Goal: Information Seeking & Learning: Learn about a topic

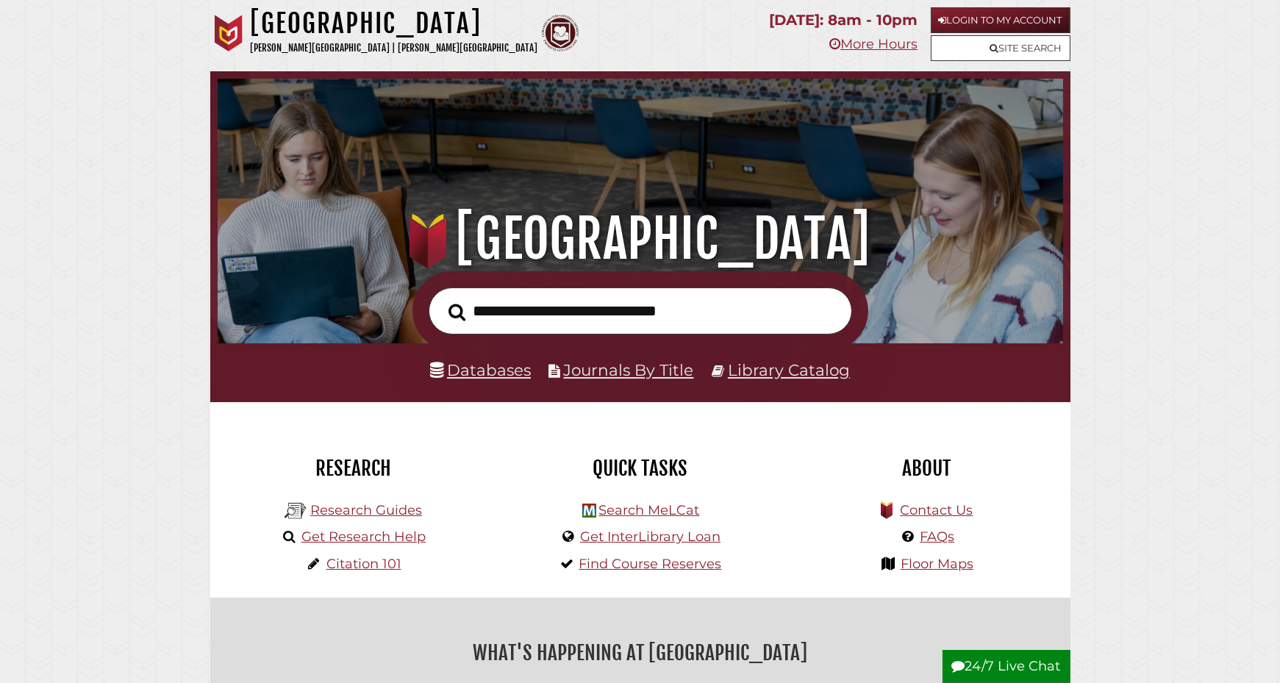
scroll to position [279, 838]
click at [465, 366] on link "Databases" at bounding box center [480, 369] width 101 height 19
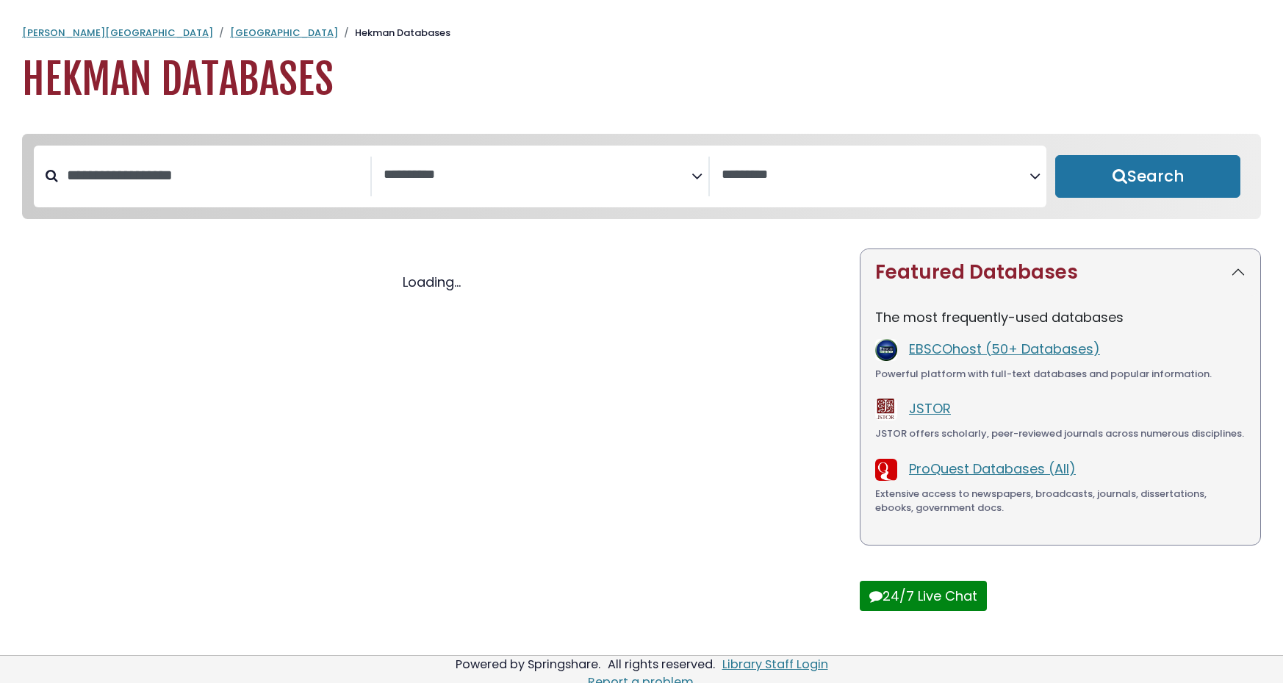
select select "Database Subject Filter"
select select "Database Vendors Filter"
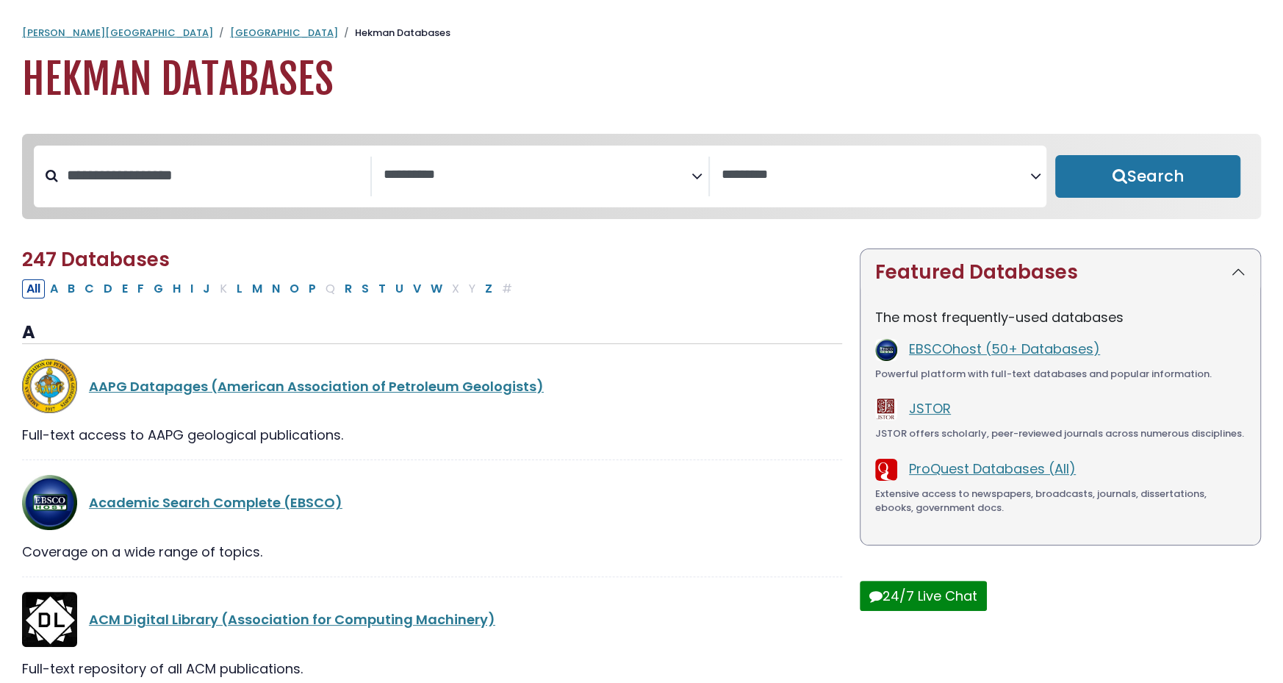
select select "Database Subject Filter"
select select "Database Vendors Filter"
click at [689, 177] on textarea "Search" at bounding box center [538, 175] width 308 height 15
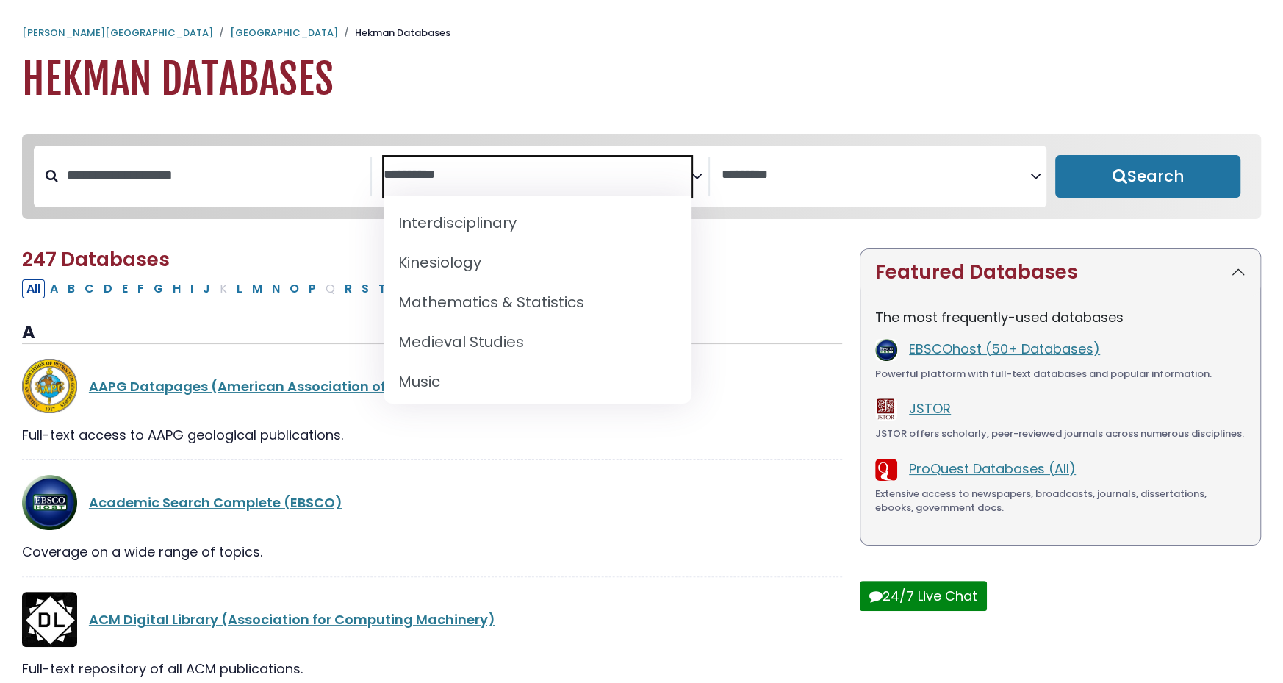
scroll to position [1073, 0]
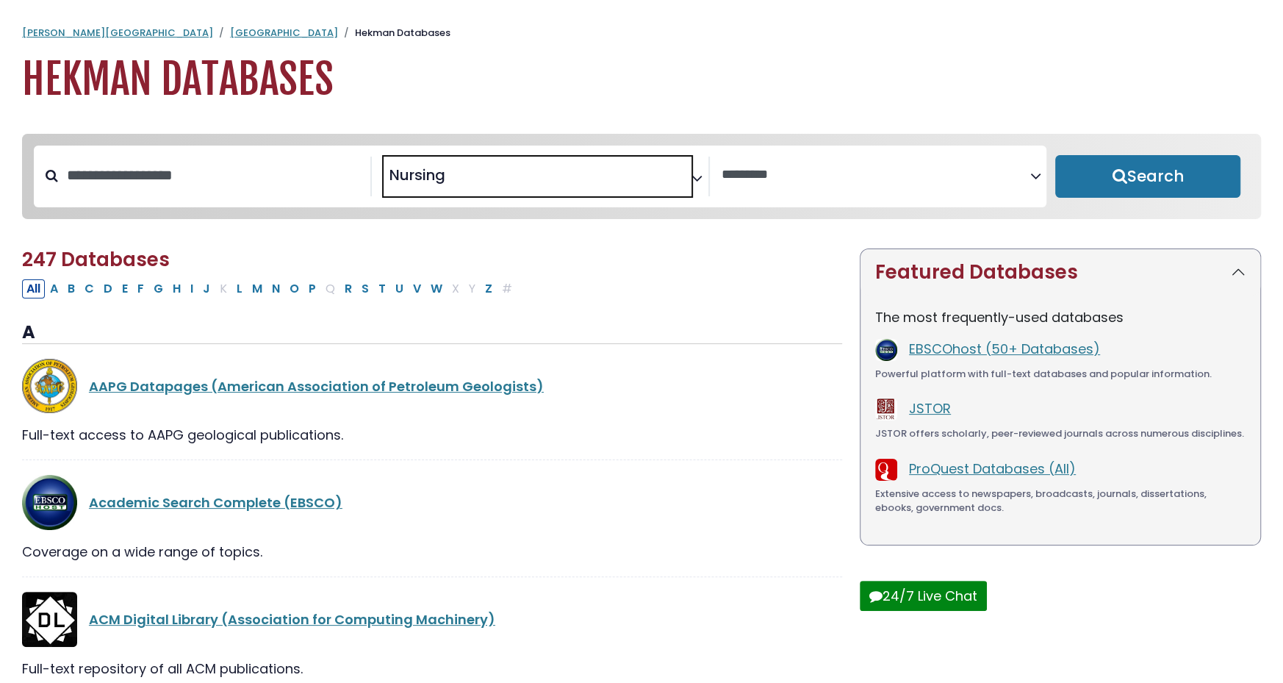
select select "*****"
click at [1188, 176] on button "Search" at bounding box center [1147, 176] width 185 height 43
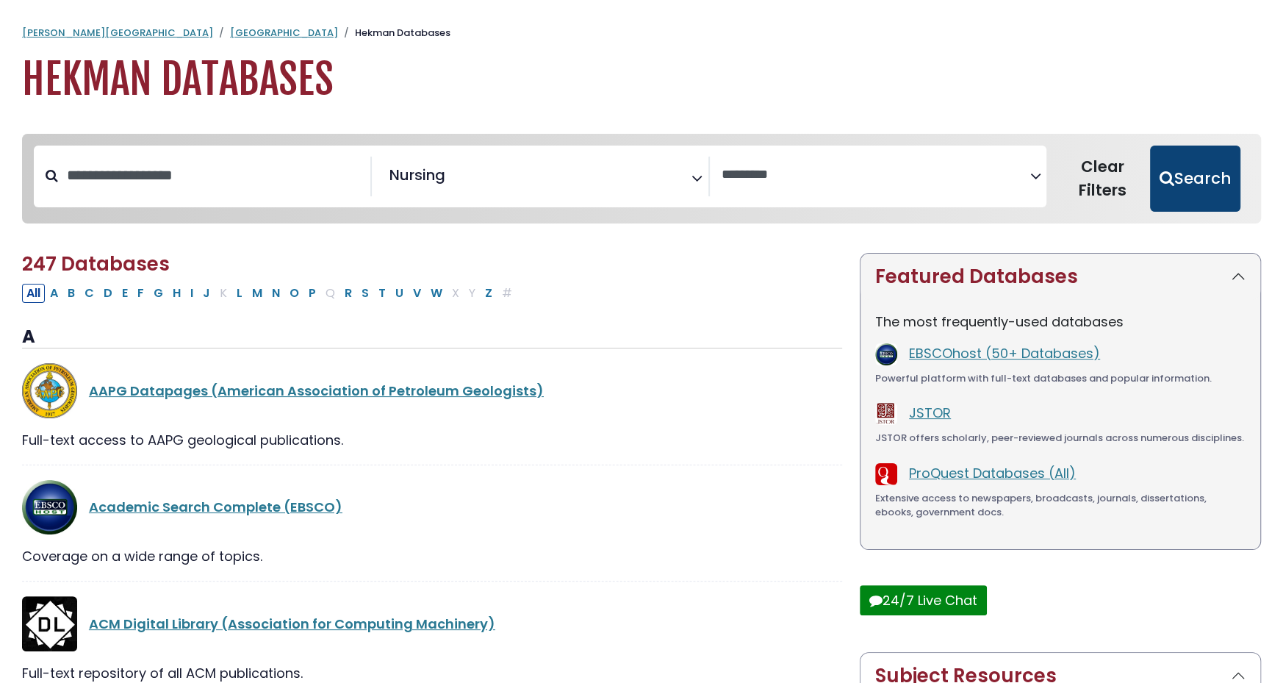
select select "Database Vendors Filter"
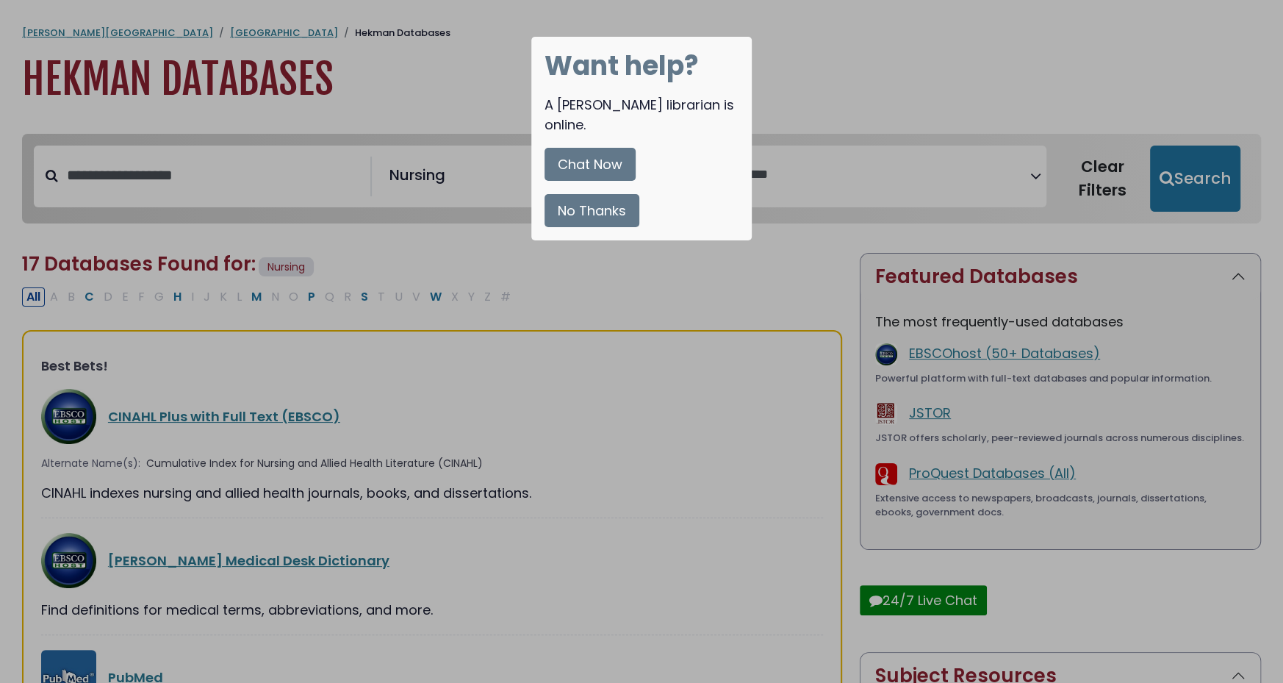
click at [583, 194] on button "No Thanks" at bounding box center [592, 210] width 95 height 33
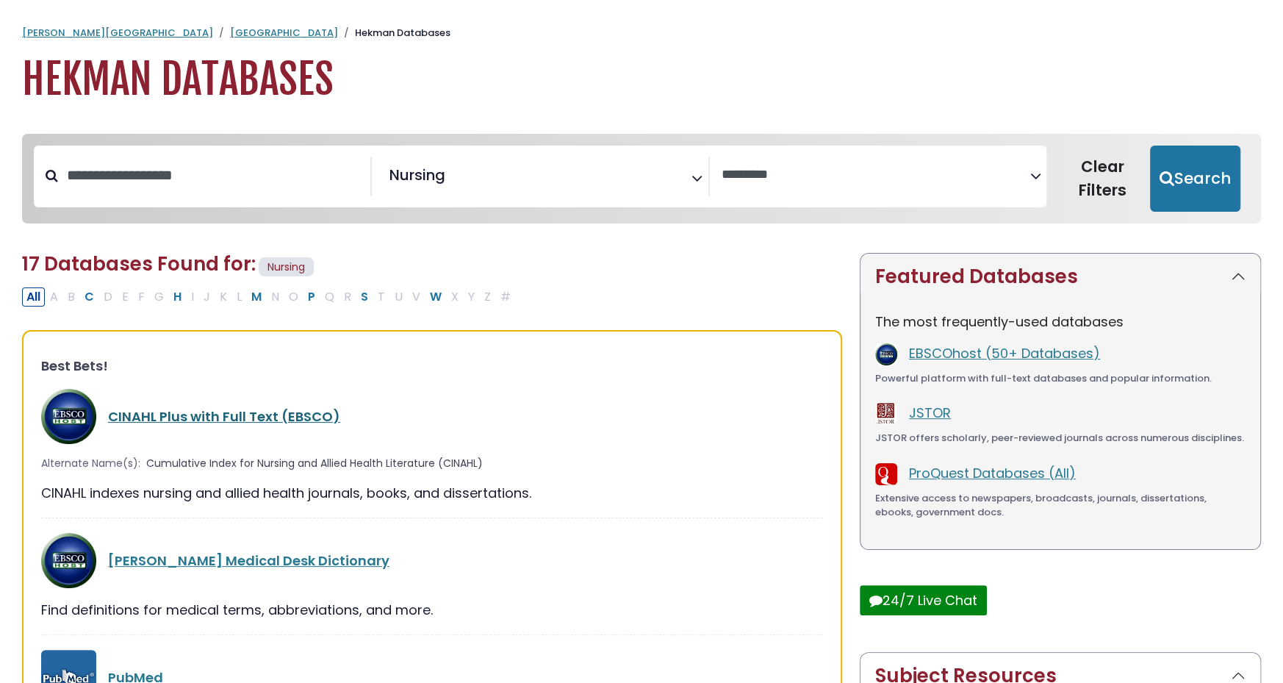
click at [260, 409] on link "CINAHL Plus with Full Text (EBSCO)" at bounding box center [224, 416] width 232 height 18
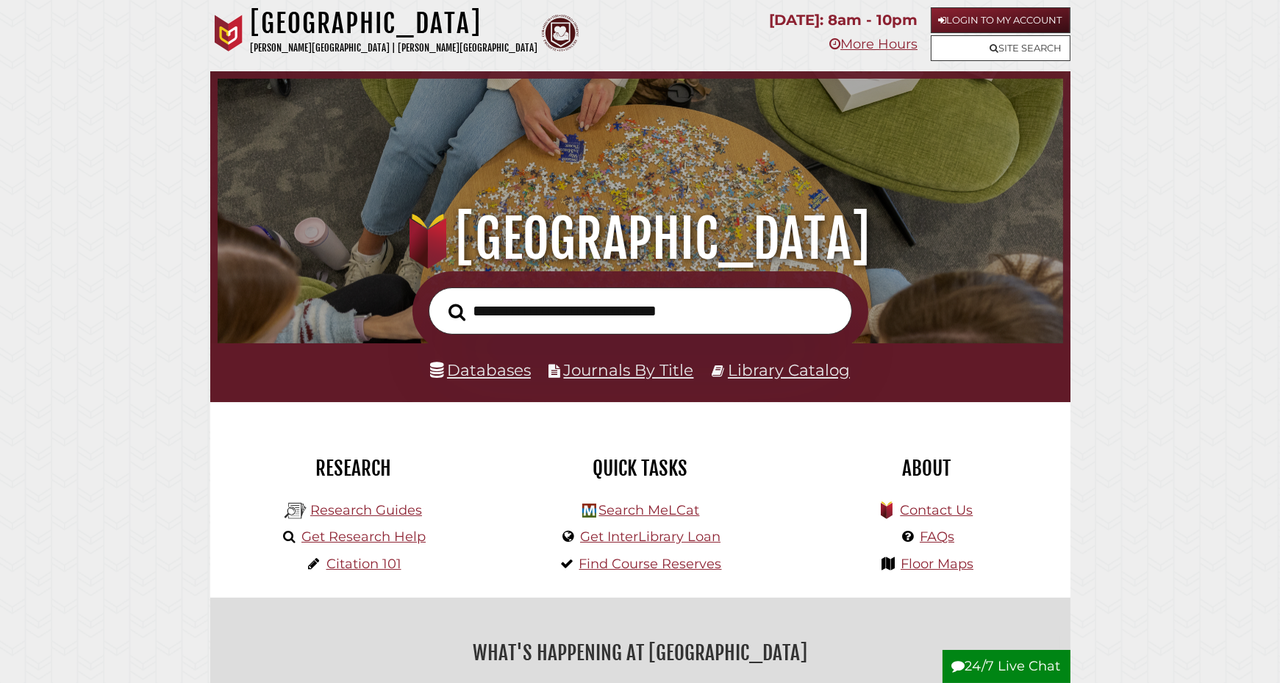
scroll to position [279, 838]
click at [473, 367] on link "Databases" at bounding box center [480, 369] width 101 height 19
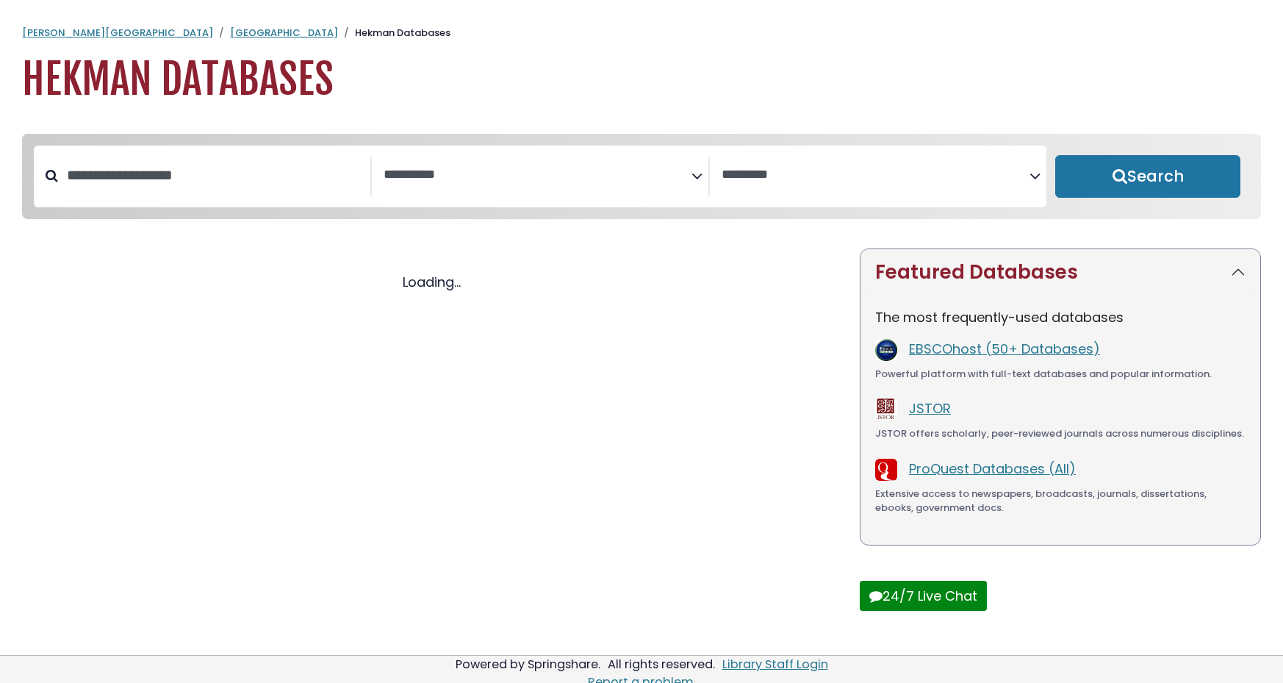
select select "Database Subject Filter"
select select "Database Vendors Filter"
select select "Database Subject Filter"
select select "Database Vendors Filter"
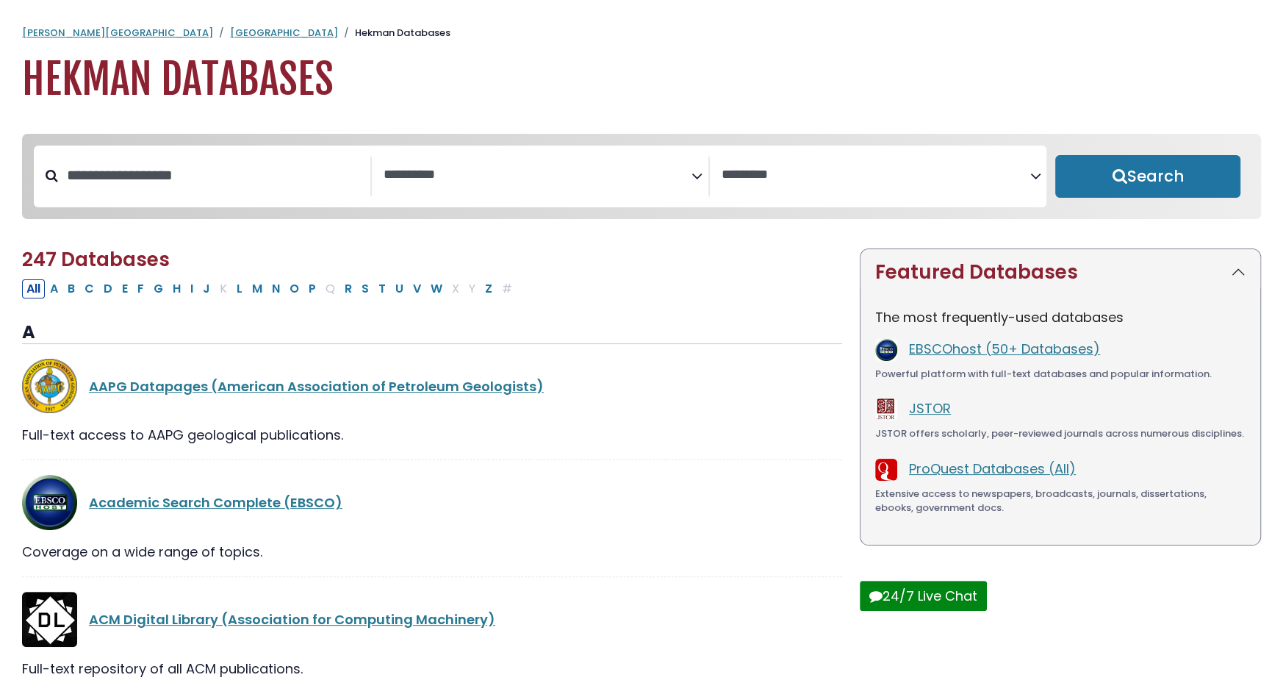
click at [694, 184] on div "**********" at bounding box center [546, 177] width 325 height 40
click at [701, 173] on icon "Search filters" at bounding box center [697, 173] width 11 height 22
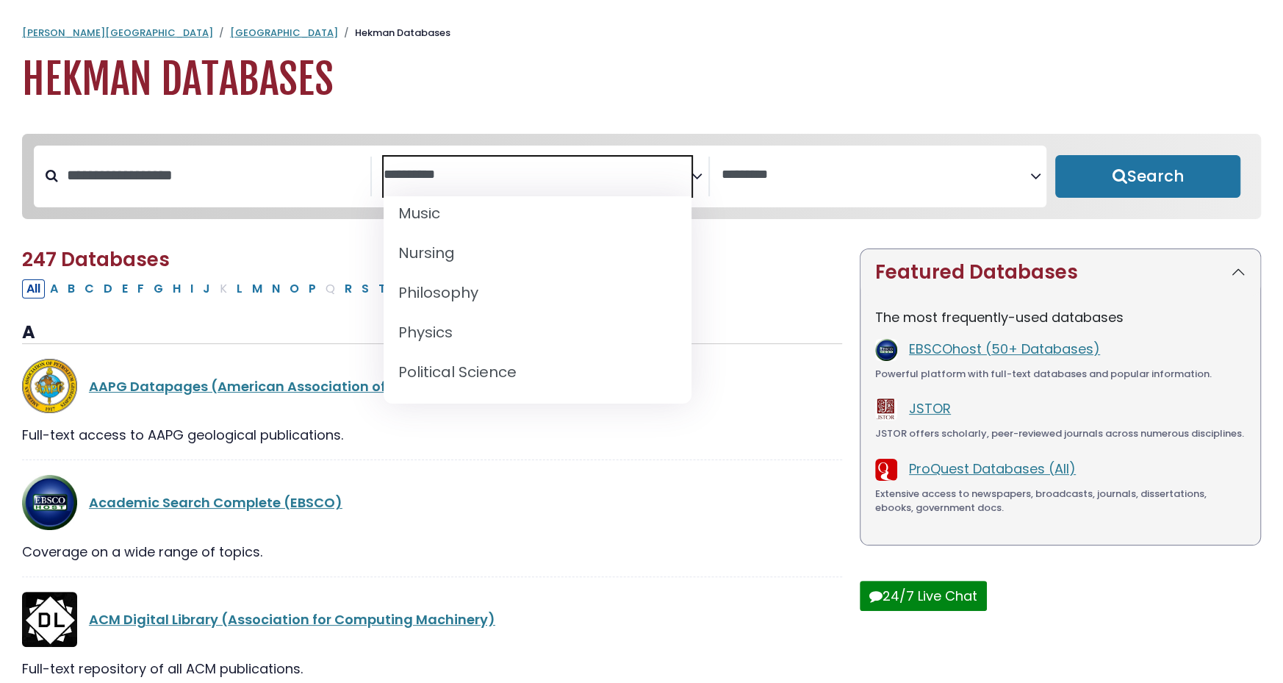
scroll to position [1186, 0]
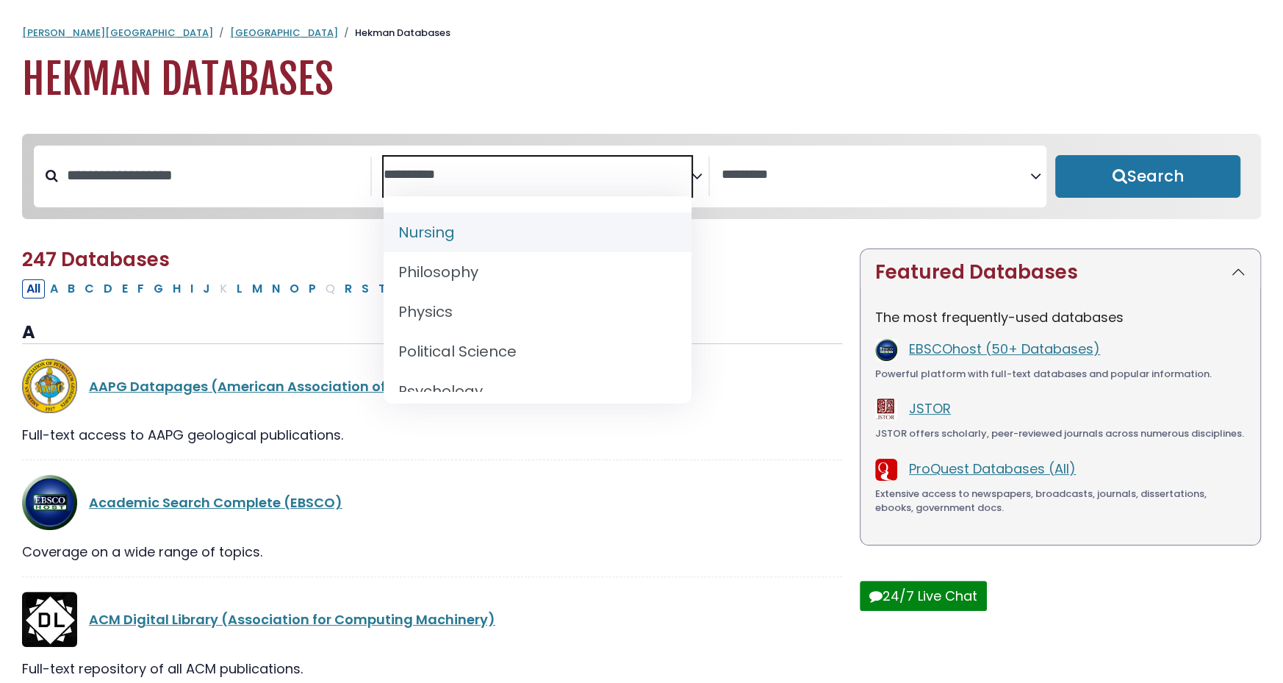
select select "*****"
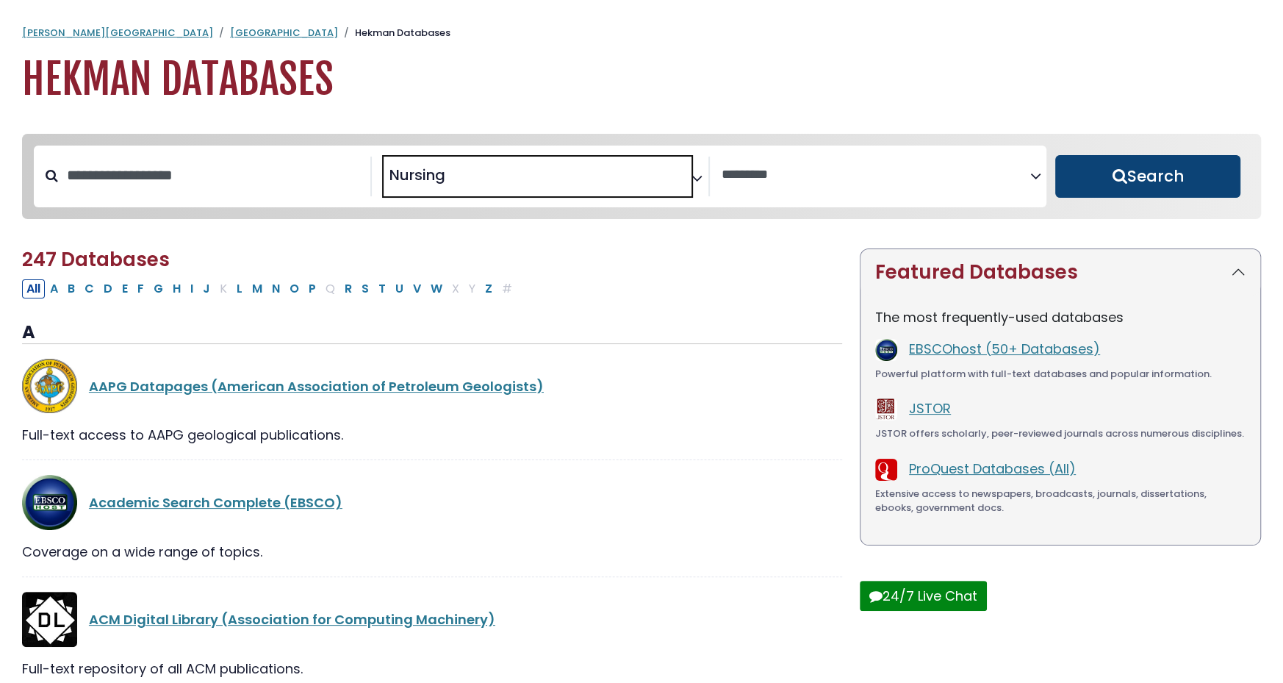
click at [1125, 183] on button "Search" at bounding box center [1147, 176] width 185 height 43
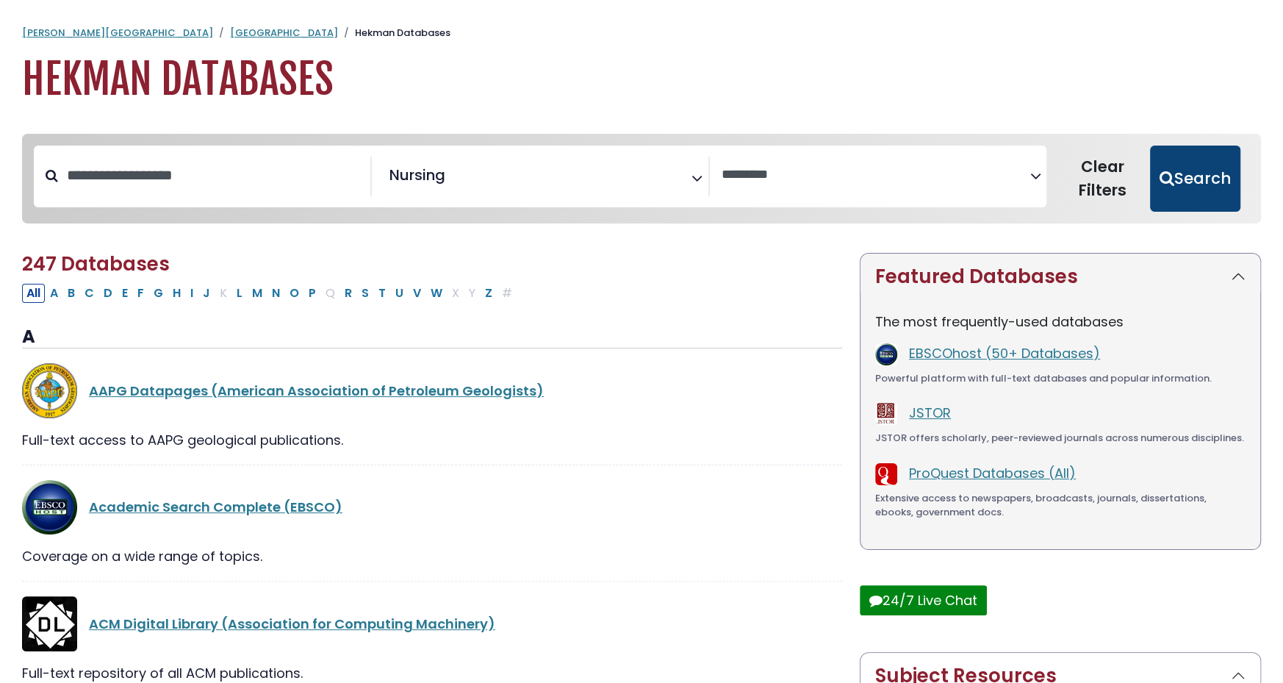
select select "Database Vendors Filter"
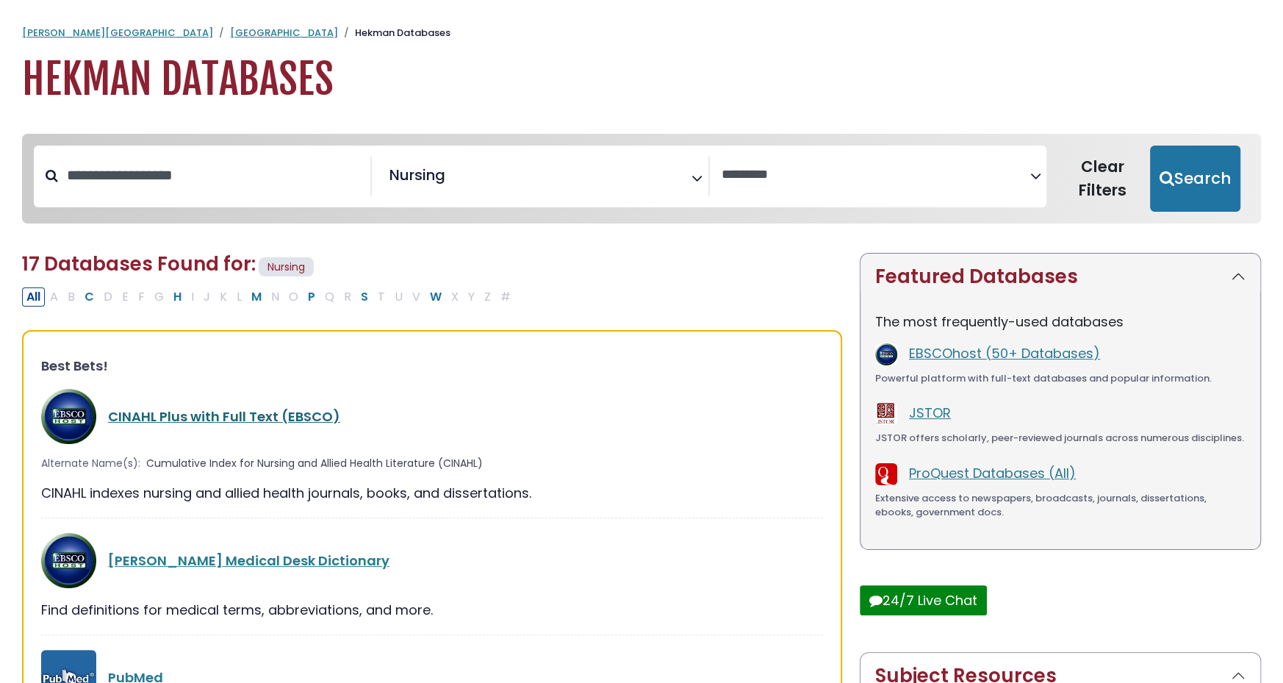
click at [331, 412] on link "CINAHL Plus with Full Text (EBSCO)" at bounding box center [224, 416] width 232 height 18
click at [309, 415] on link "CINAHL Plus with Full Text (EBSCO)" at bounding box center [224, 416] width 232 height 18
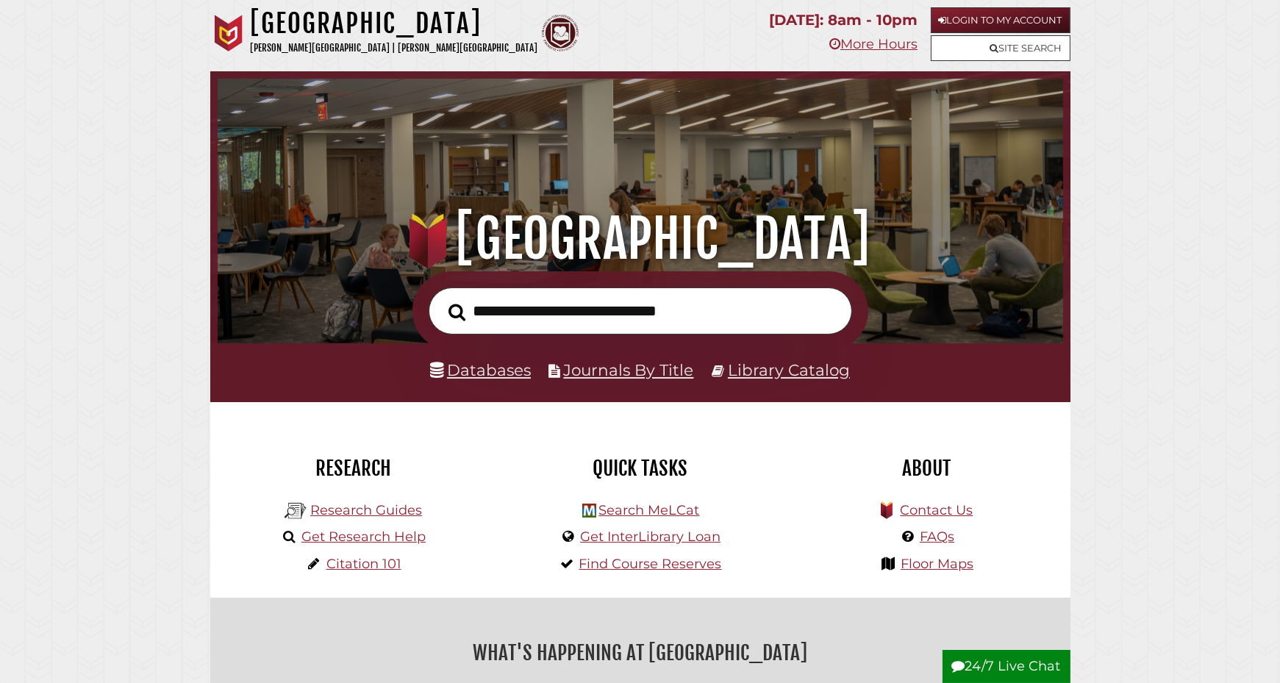
scroll to position [279, 838]
click at [509, 370] on link "Databases" at bounding box center [480, 369] width 101 height 19
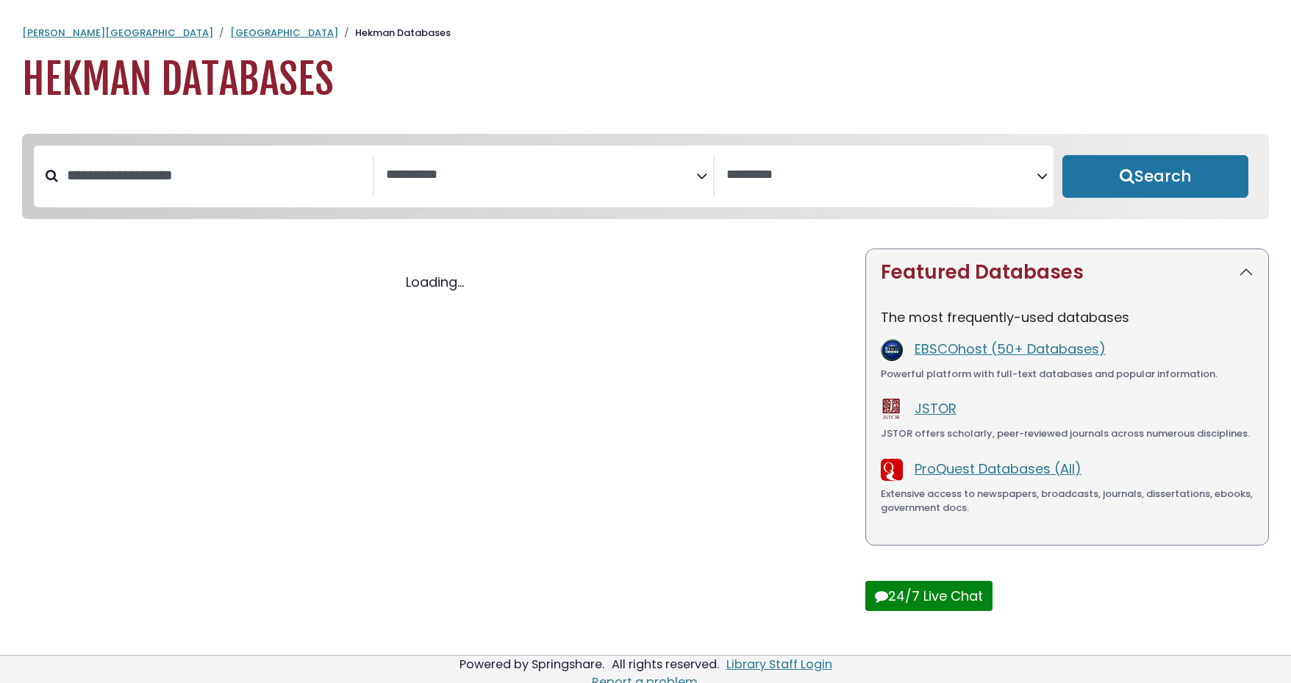
select select "Database Subject Filter"
select select "Database Vendors Filter"
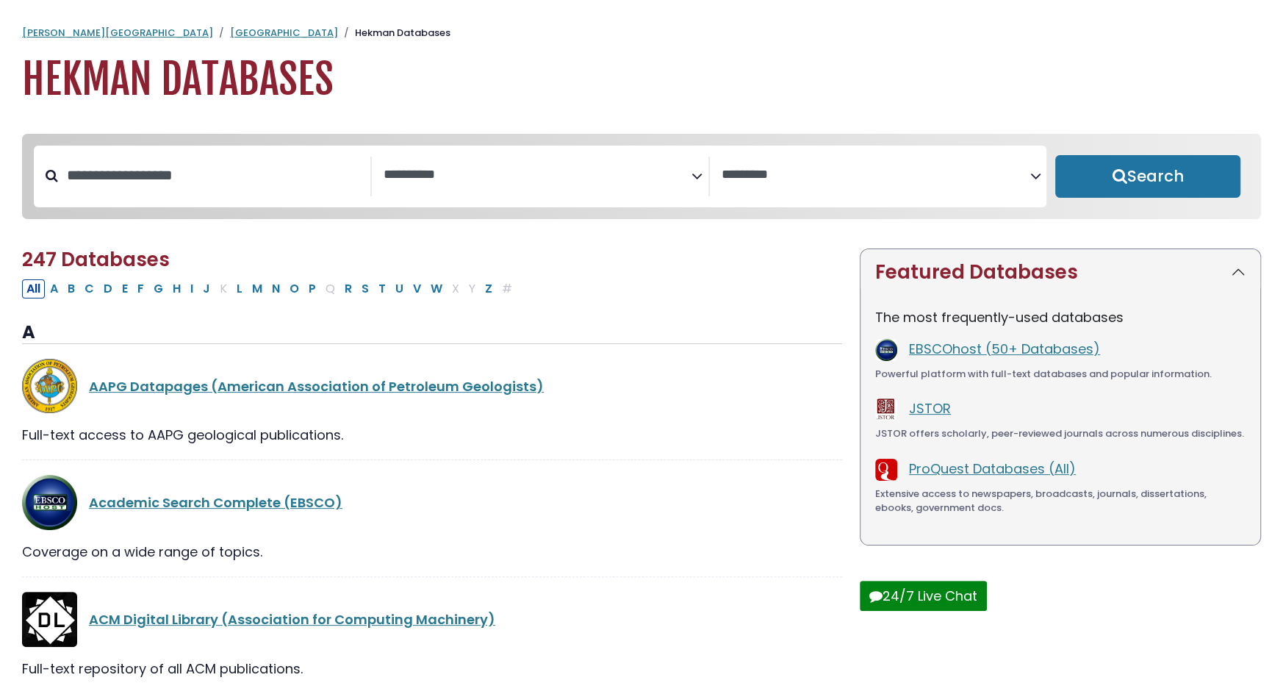
select select "Database Subject Filter"
select select "Database Vendors Filter"
click at [691, 179] on textarea "Search" at bounding box center [538, 175] width 308 height 15
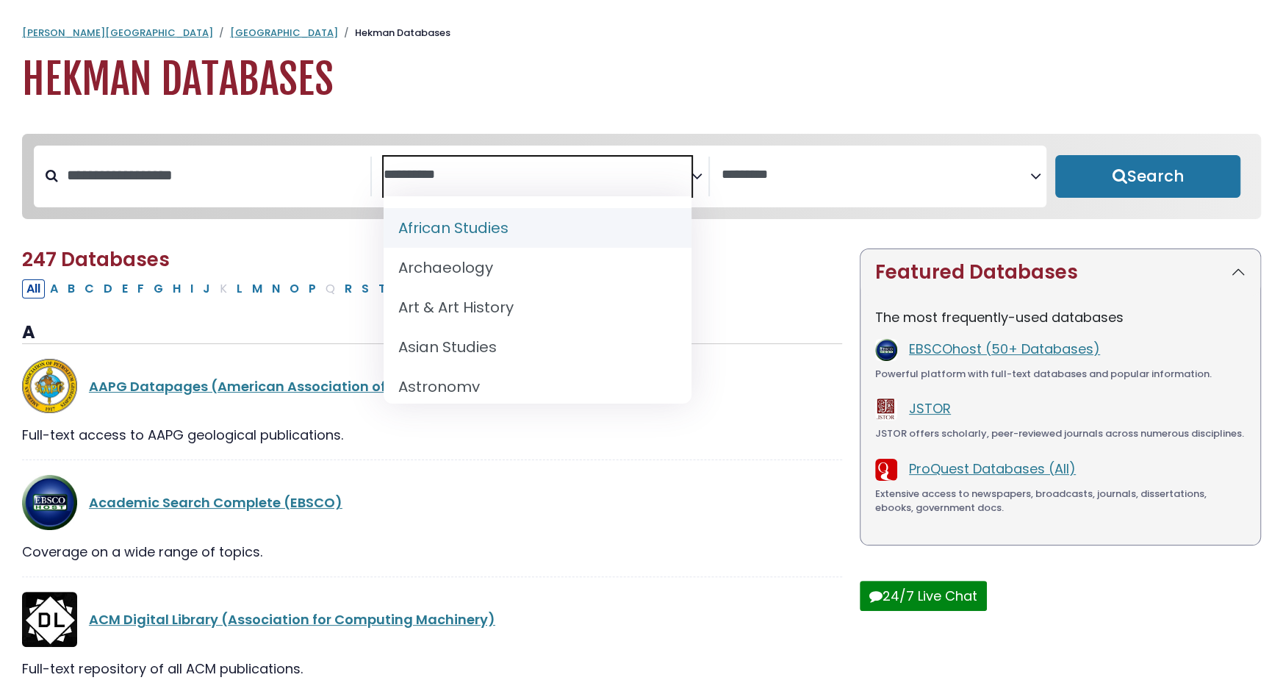
click at [698, 176] on icon "Search filters" at bounding box center [697, 173] width 11 height 22
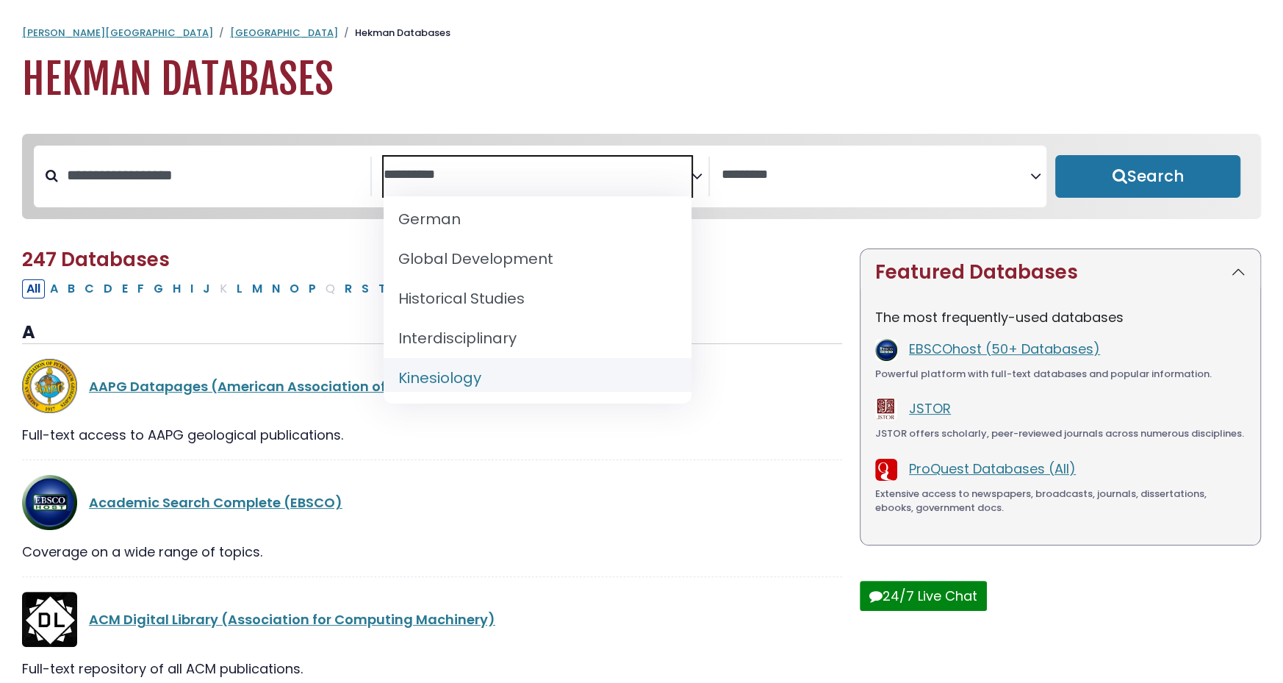
scroll to position [1176, 0]
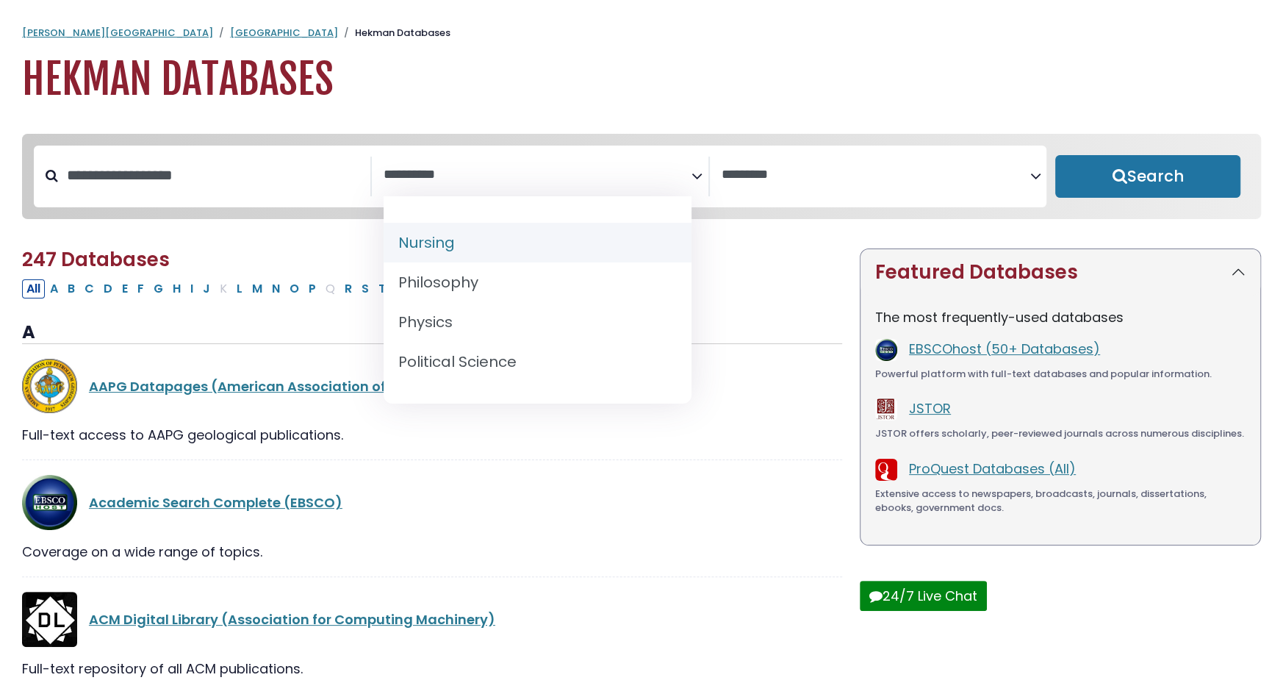
select select "*****"
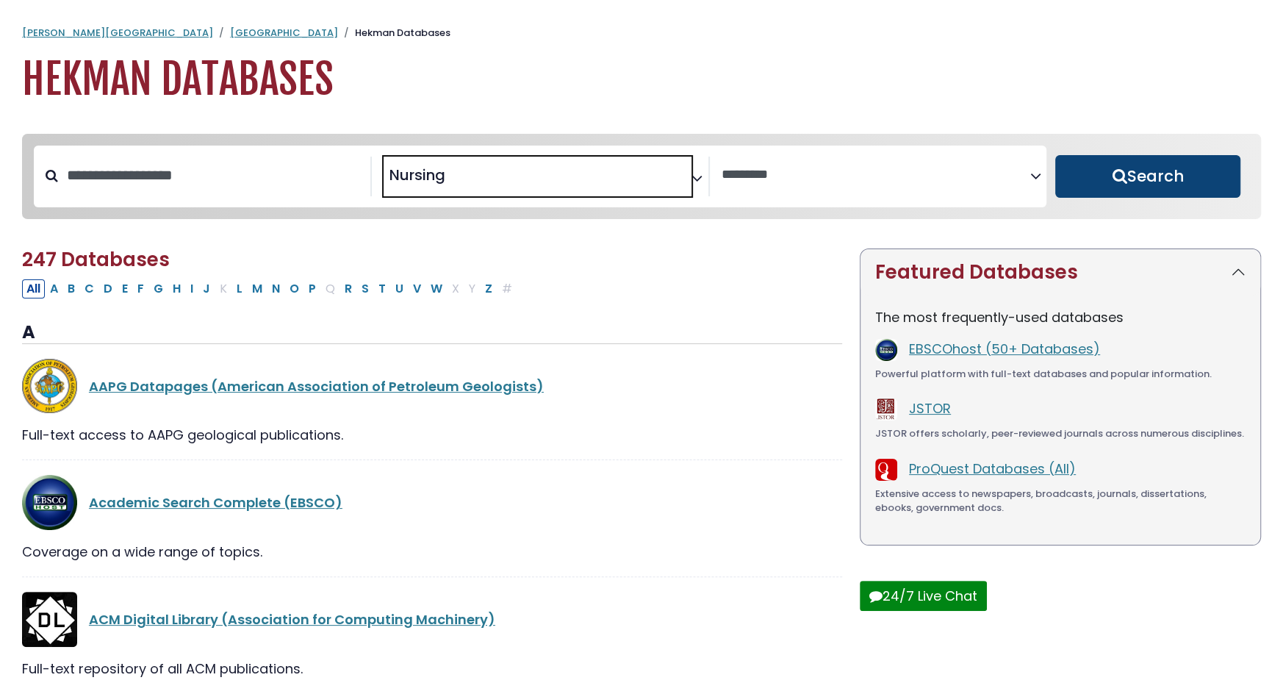
click at [1188, 177] on button "Search" at bounding box center [1147, 176] width 185 height 43
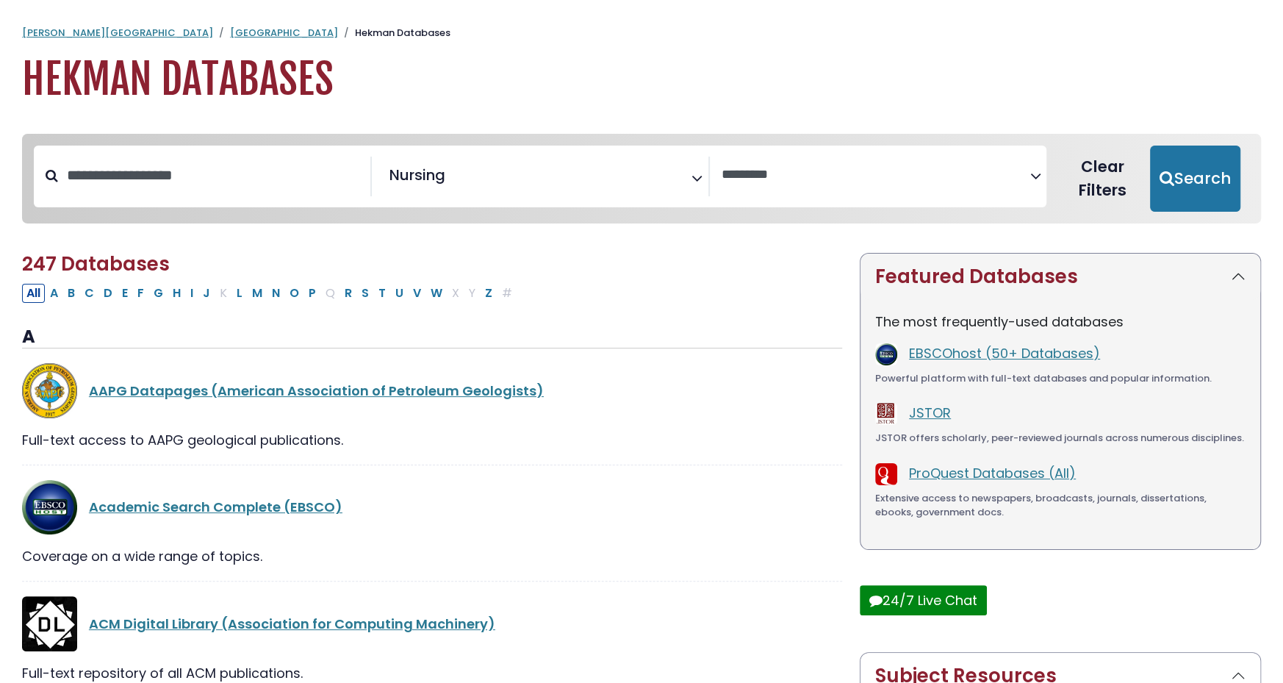
select select "Database Vendors Filter"
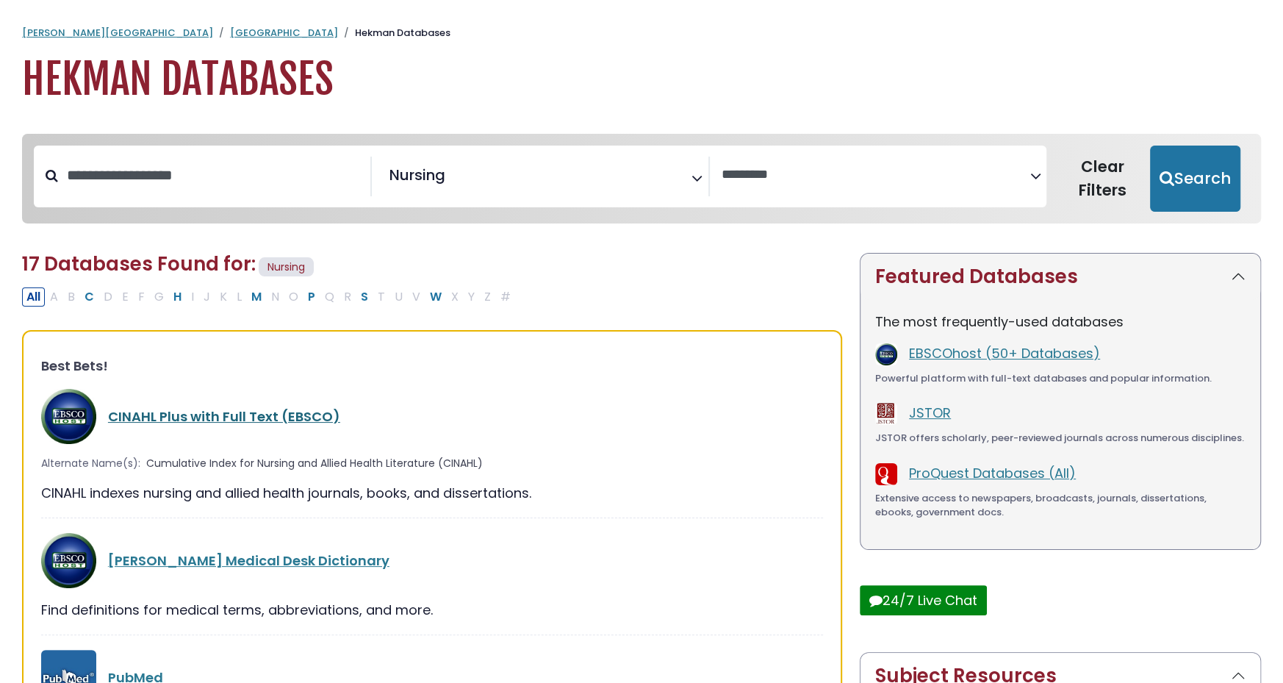
click at [234, 418] on link "CINAHL Plus with Full Text (EBSCO)" at bounding box center [224, 416] width 232 height 18
click at [275, 407] on link "CINAHL Plus with Full Text (EBSCO)" at bounding box center [224, 416] width 232 height 18
click at [275, 411] on link "CINAHL Plus with Full Text (EBSCO)" at bounding box center [224, 416] width 232 height 18
